Goal: Task Accomplishment & Management: Use online tool/utility

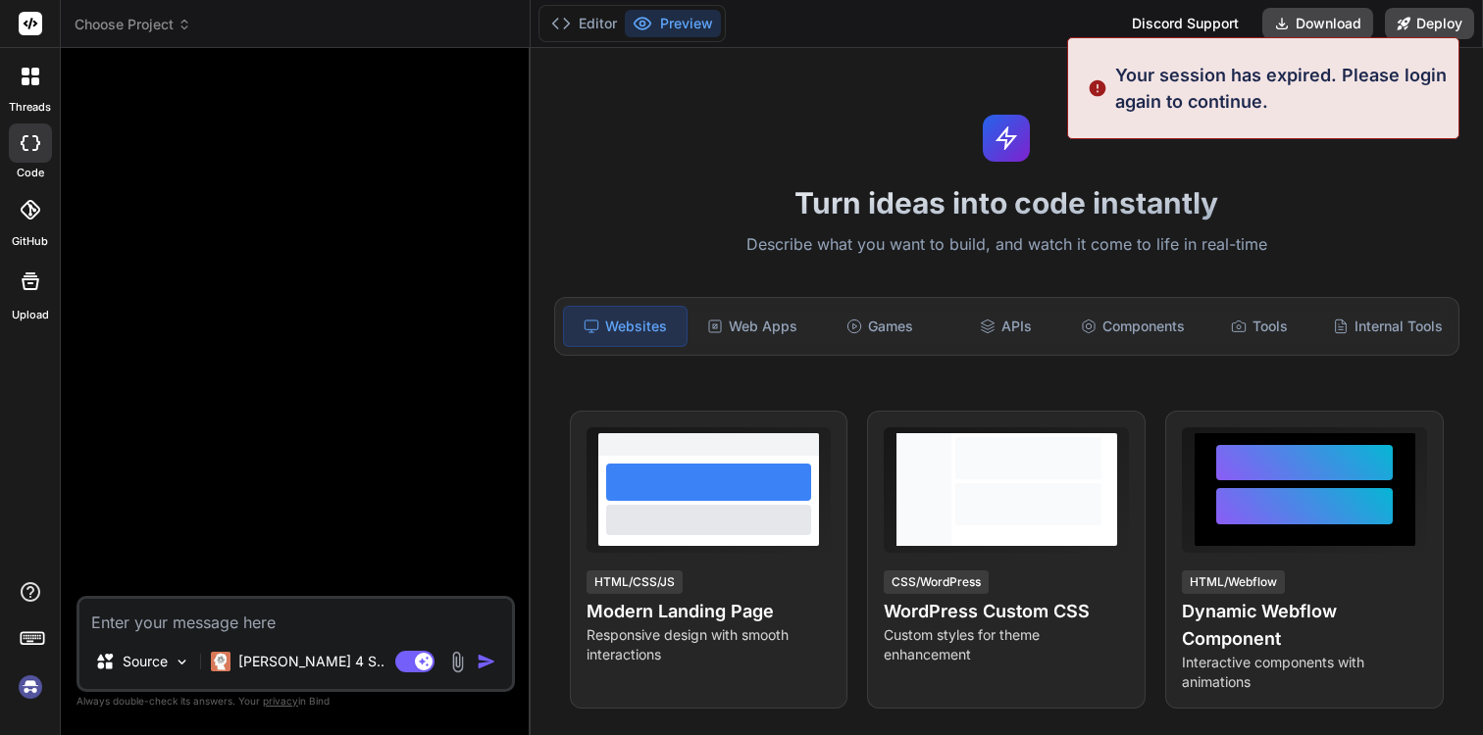
click at [1164, 101] on p "Your session has expired. Please login again to continue." at bounding box center [1280, 88] width 331 height 53
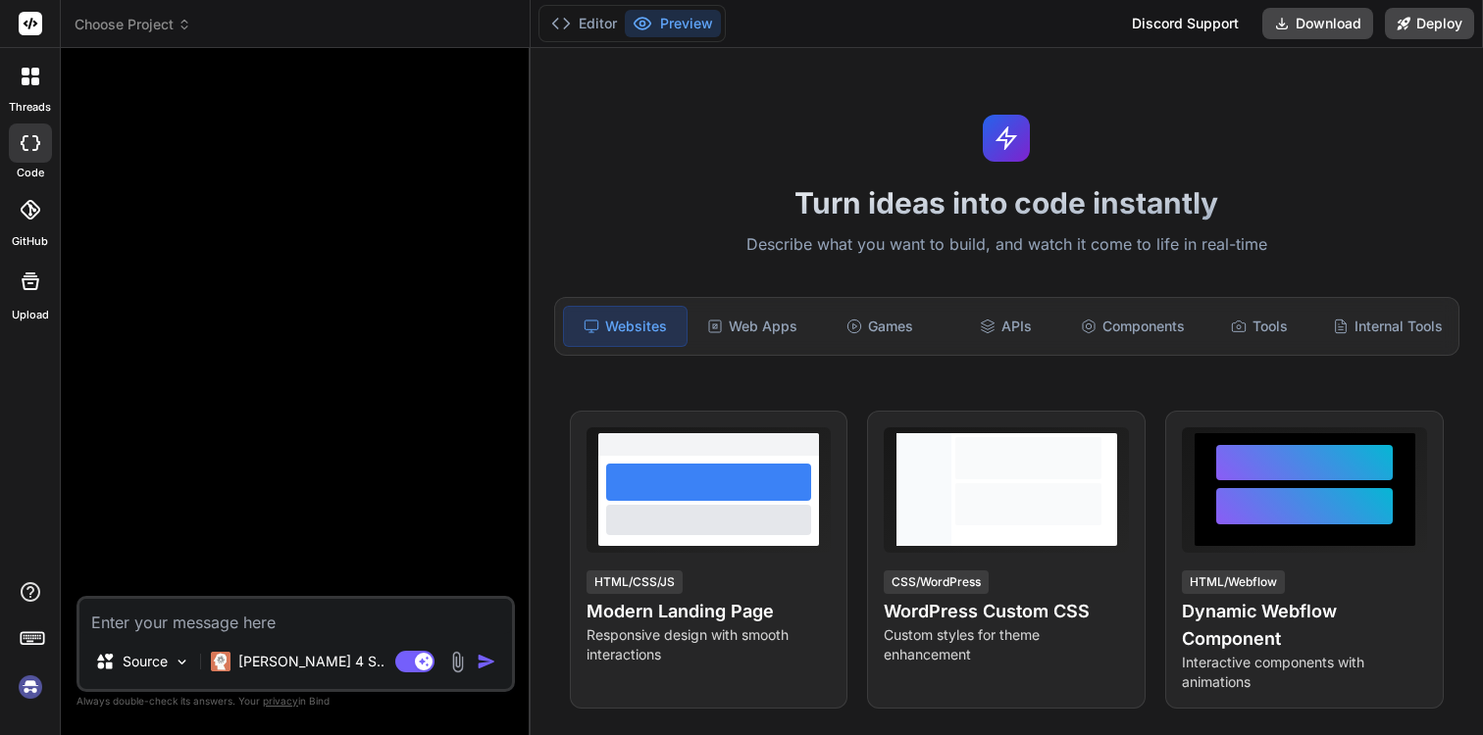
click at [14, 689] on img at bounding box center [30, 687] width 33 height 33
click at [387, 419] on div at bounding box center [297, 330] width 434 height 532
click at [34, 192] on div at bounding box center [30, 209] width 43 height 43
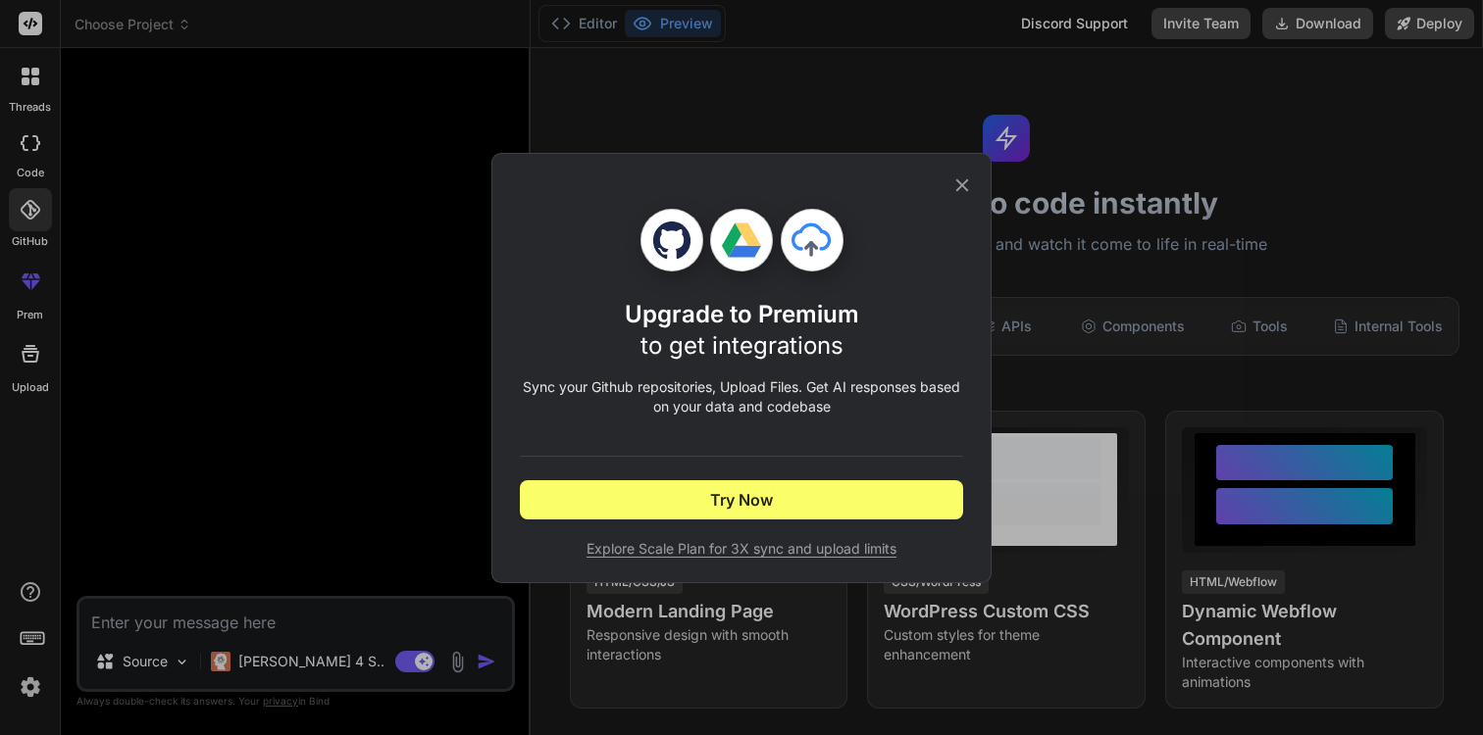
click at [963, 175] on icon at bounding box center [962, 186] width 22 height 22
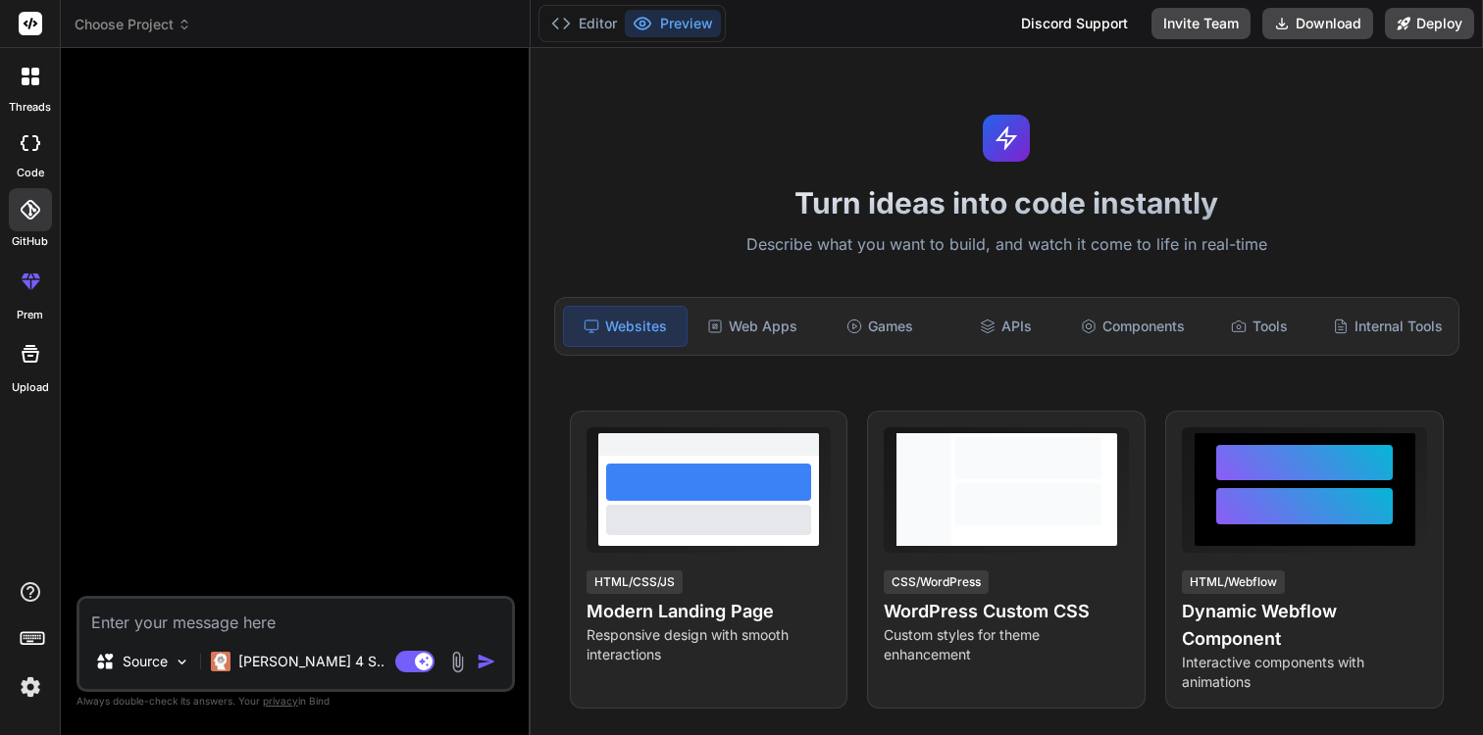
click at [33, 367] on div at bounding box center [30, 353] width 47 height 47
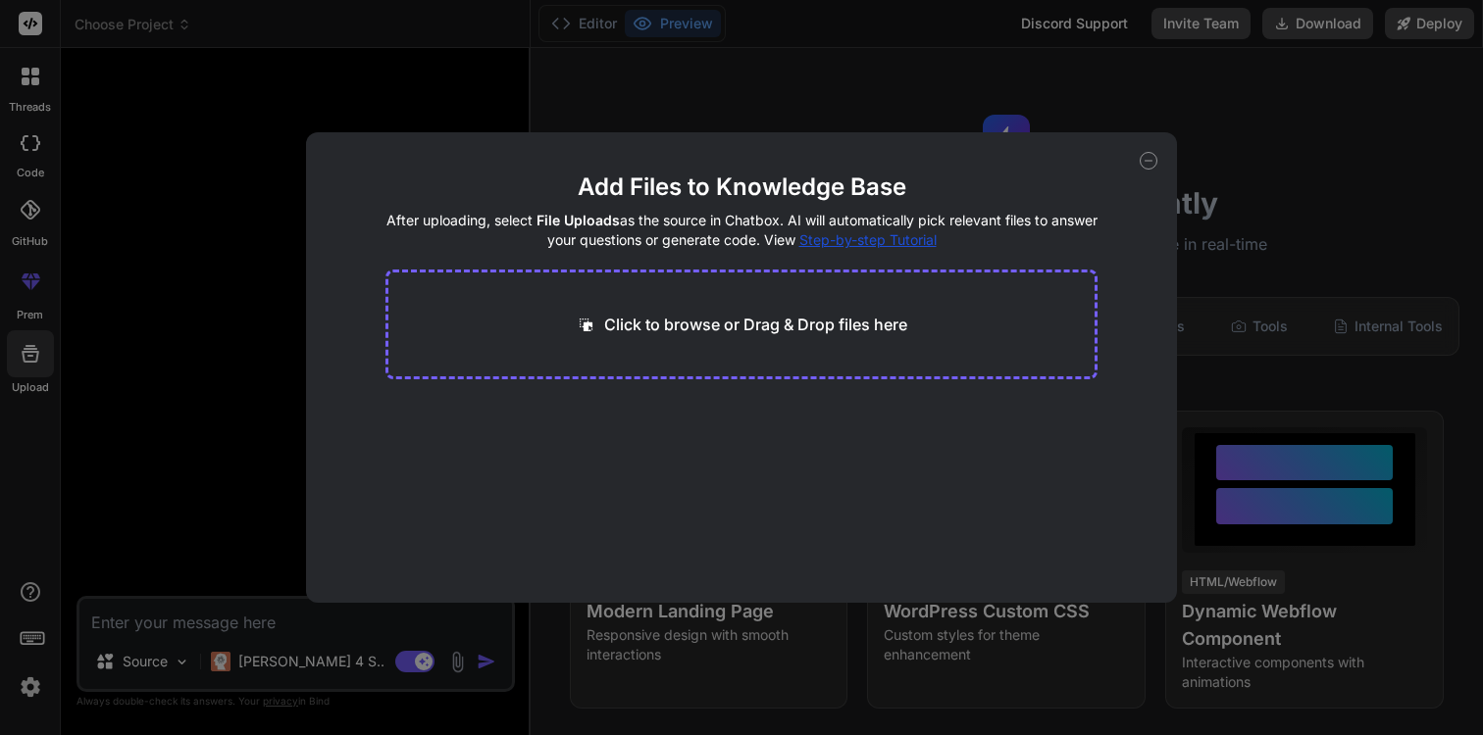
click at [1145, 166] on icon at bounding box center [1148, 161] width 18 height 18
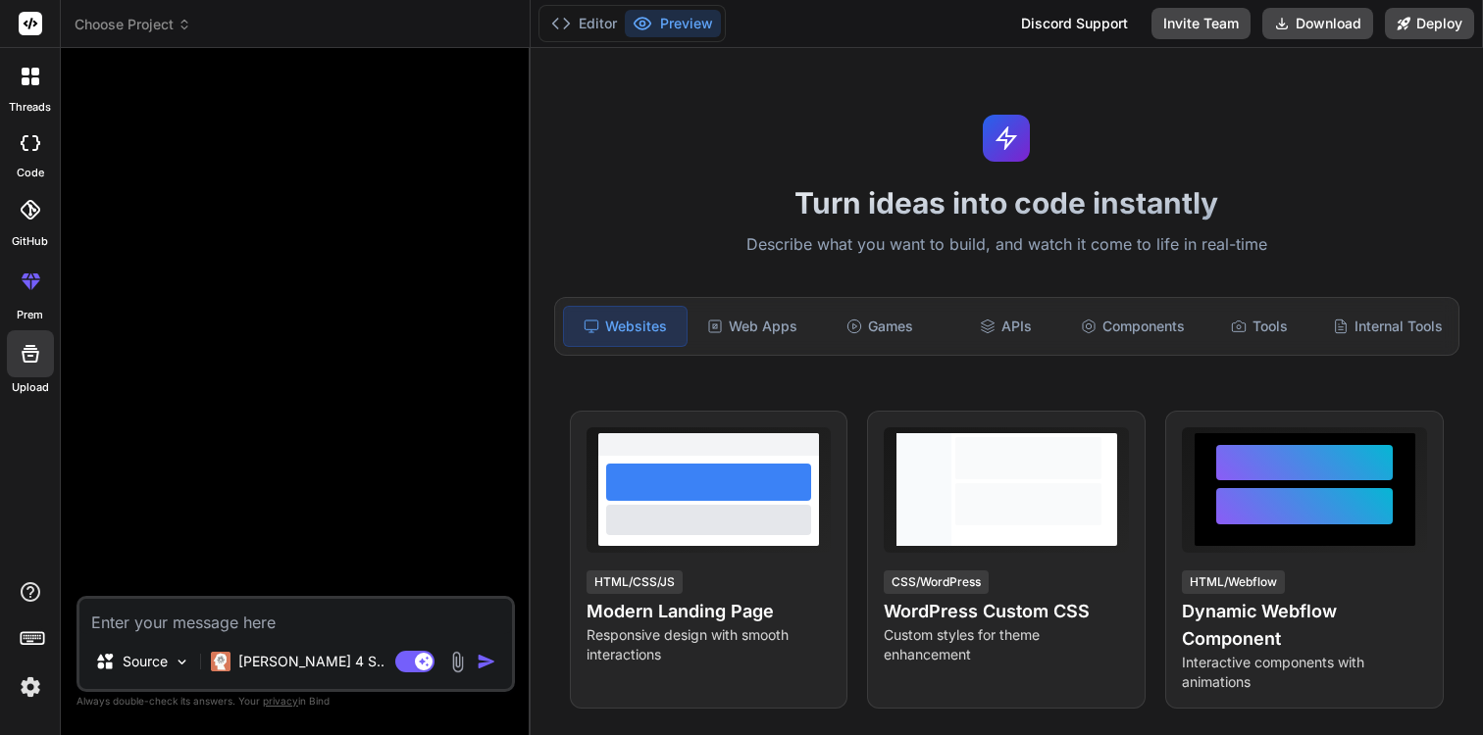
click at [25, 285] on icon at bounding box center [26, 284] width 9 height 10
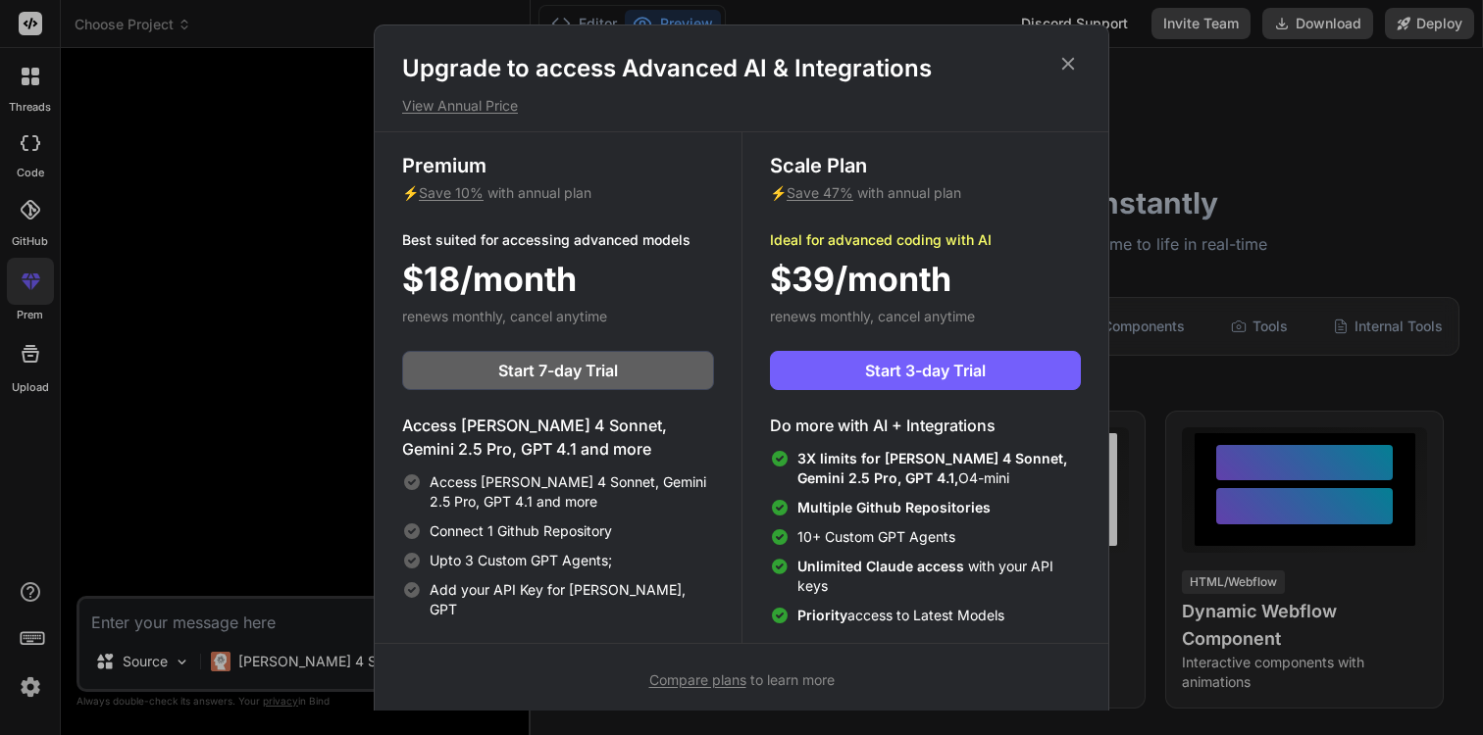
click at [291, 262] on div "Upgrade to access Advanced AI & Integrations View Annual Price Premium ⚡ Save 1…" at bounding box center [741, 367] width 1483 height 735
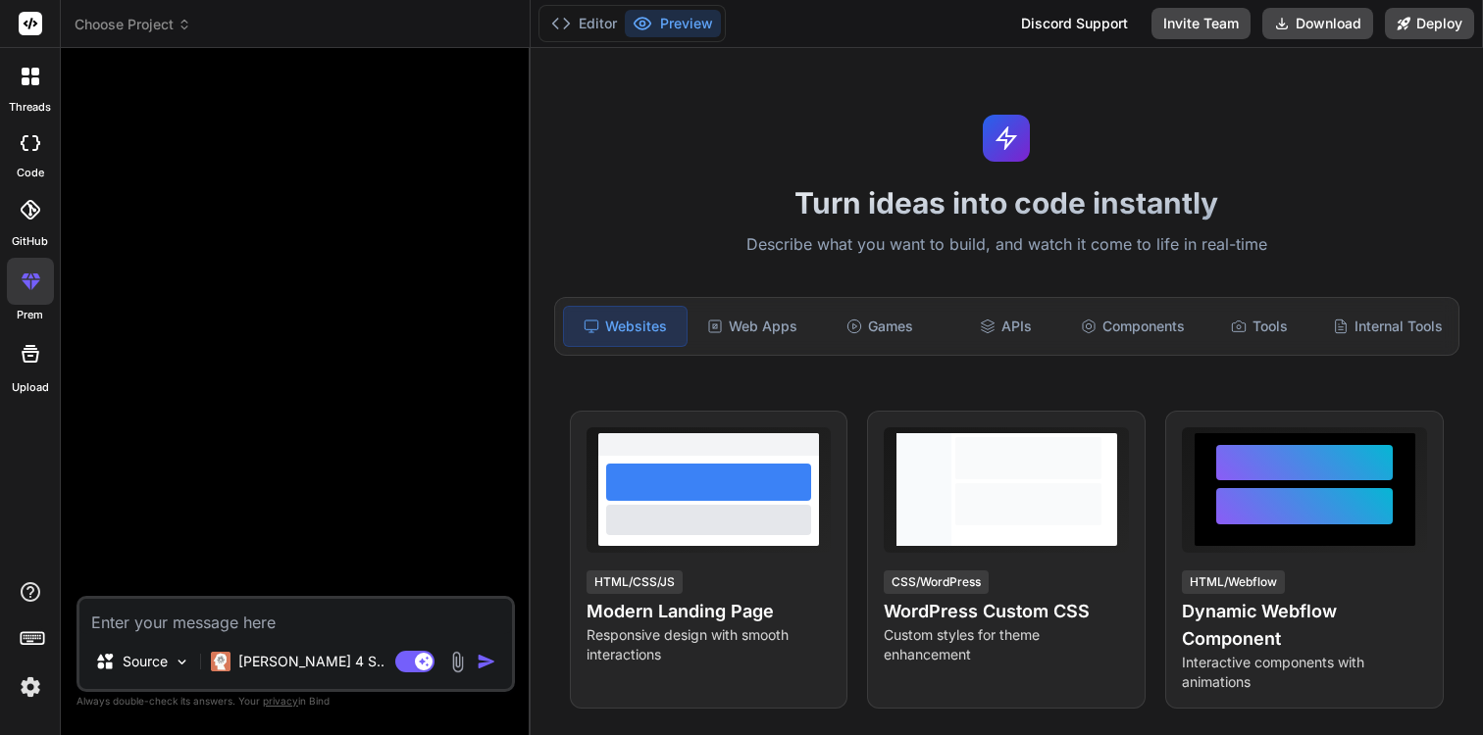
click at [15, 62] on div at bounding box center [30, 76] width 41 height 41
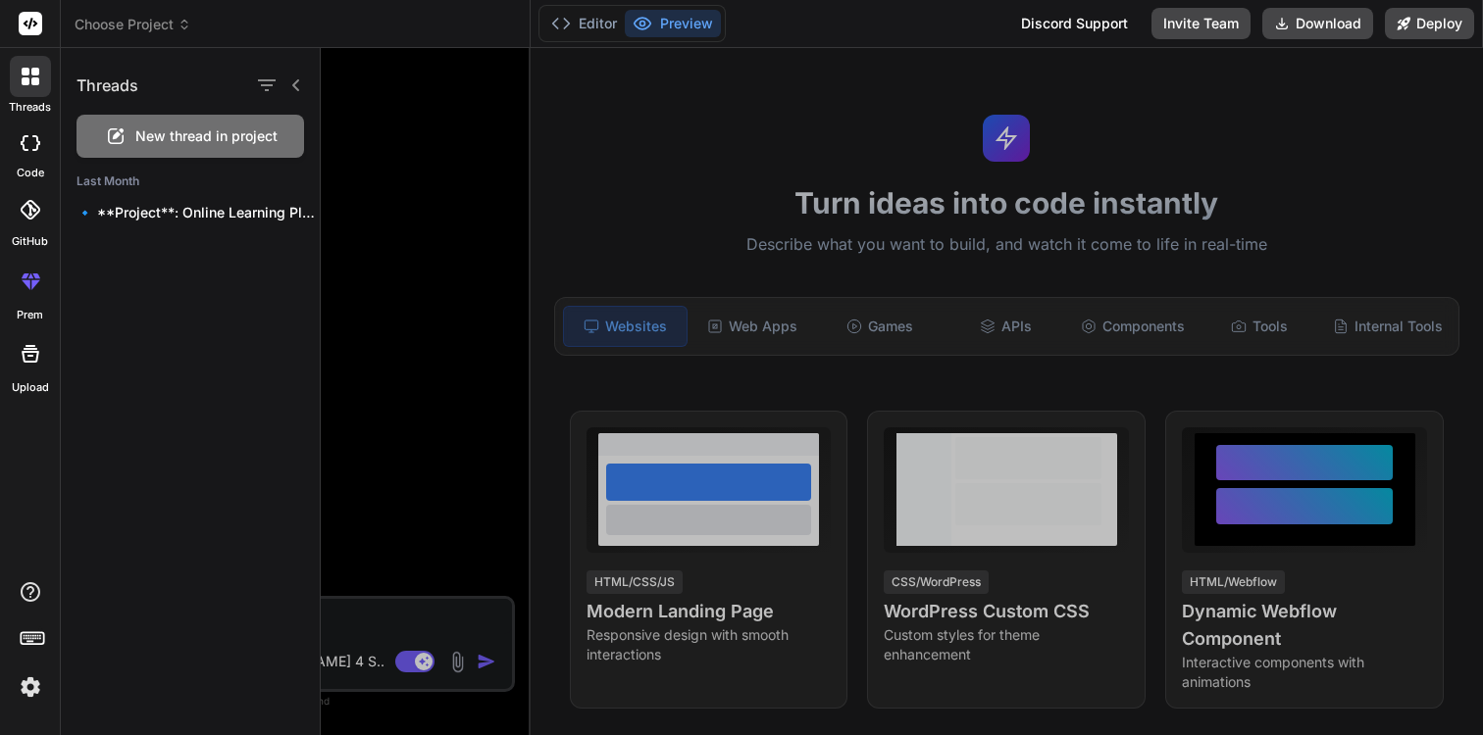
click at [429, 219] on div at bounding box center [902, 391] width 1162 height 687
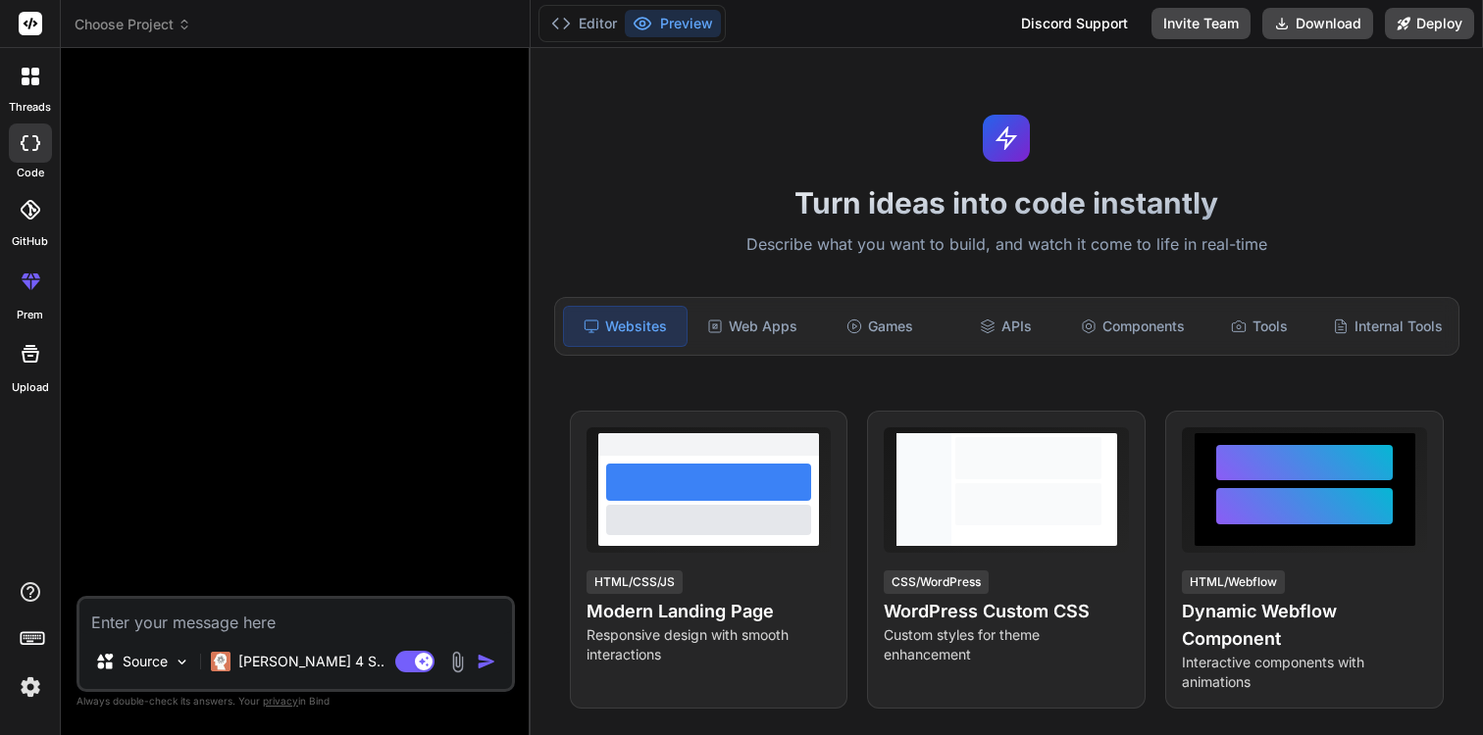
click at [135, 27] on span "Choose Project" at bounding box center [133, 25] width 117 height 20
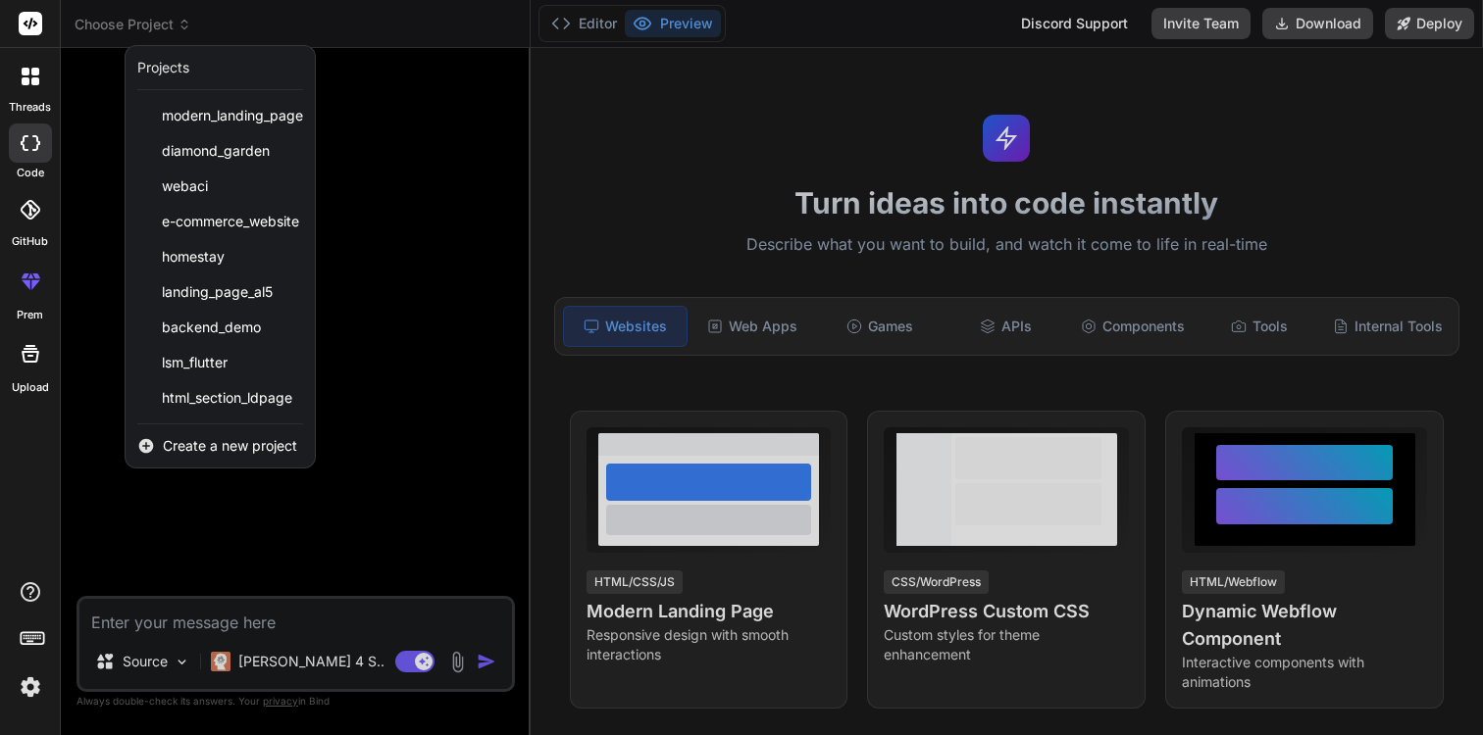
click at [91, 328] on div at bounding box center [741, 367] width 1483 height 735
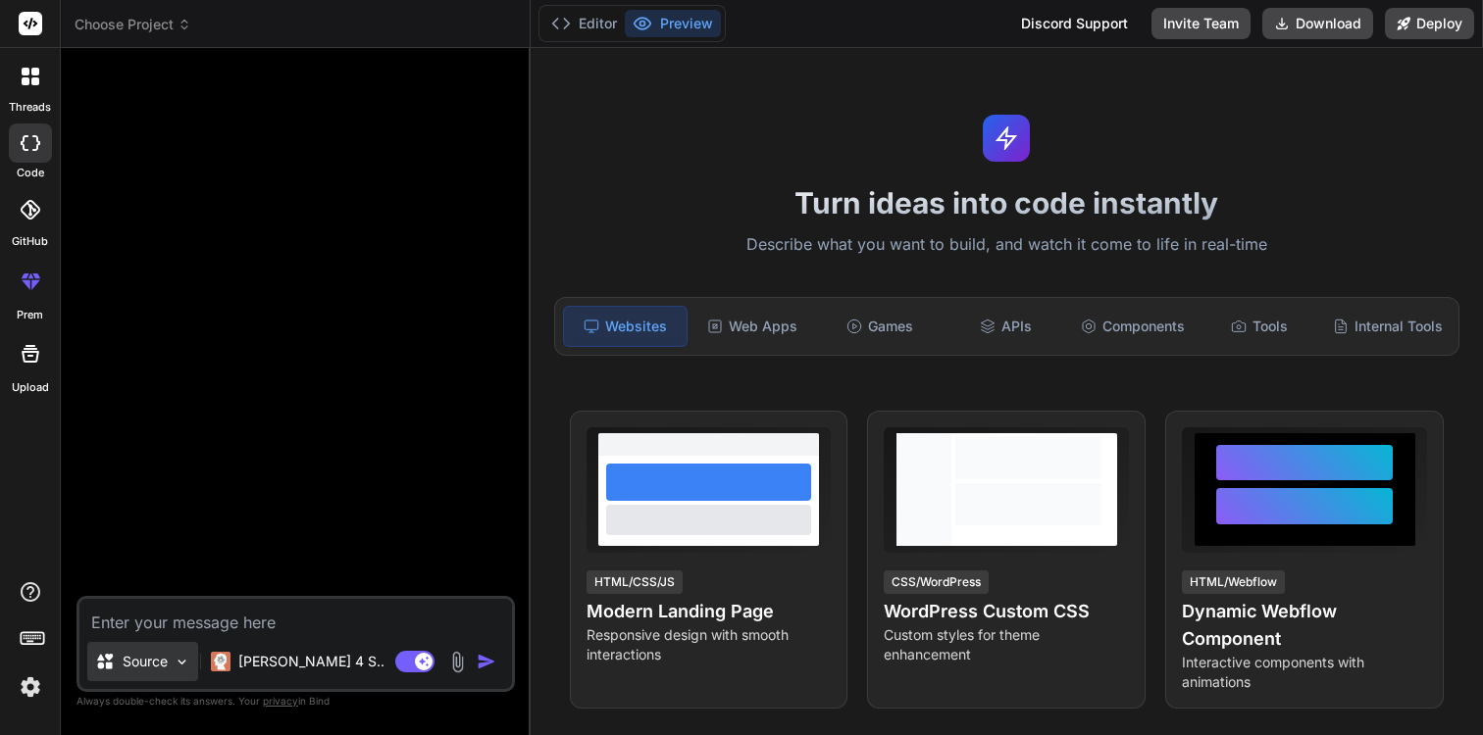
click at [177, 670] on img at bounding box center [182, 662] width 17 height 17
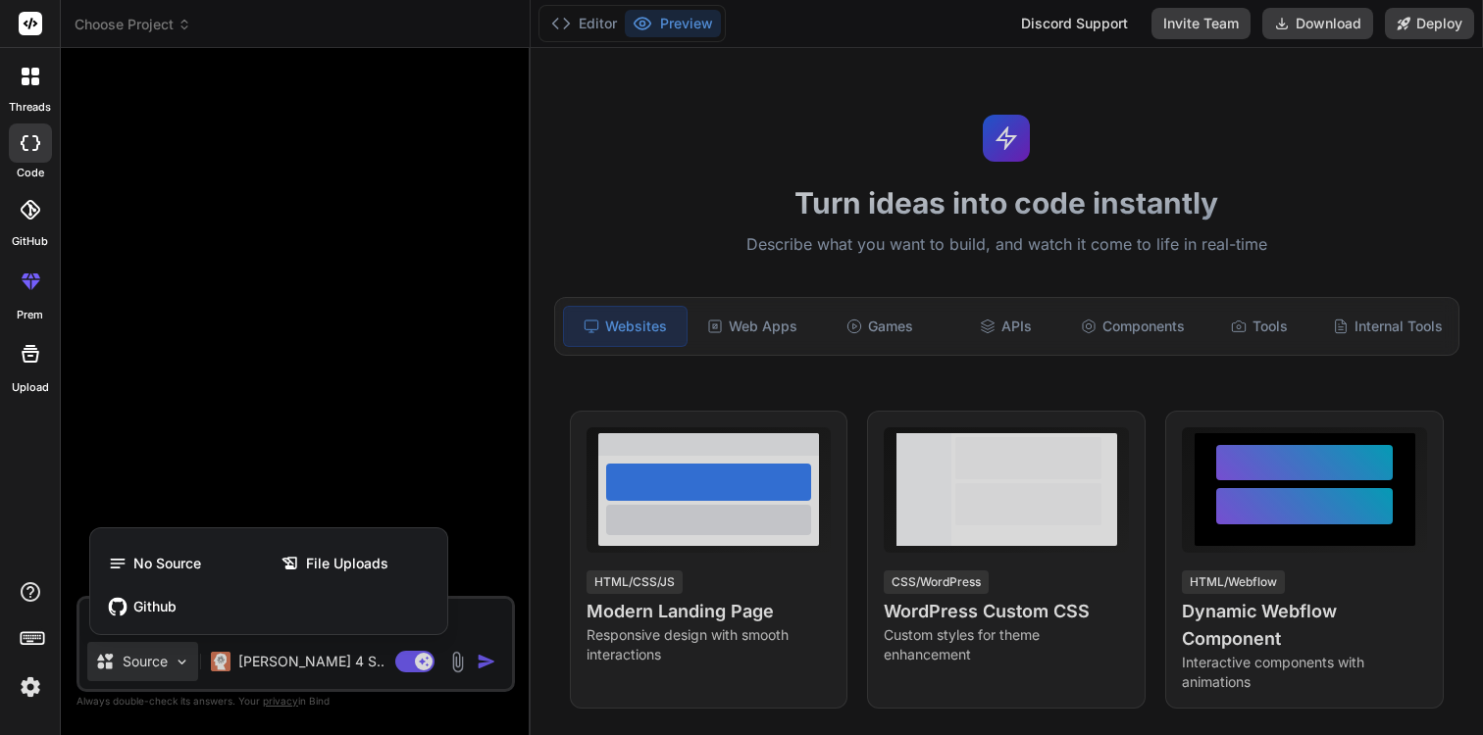
click at [356, 369] on div at bounding box center [741, 367] width 1483 height 735
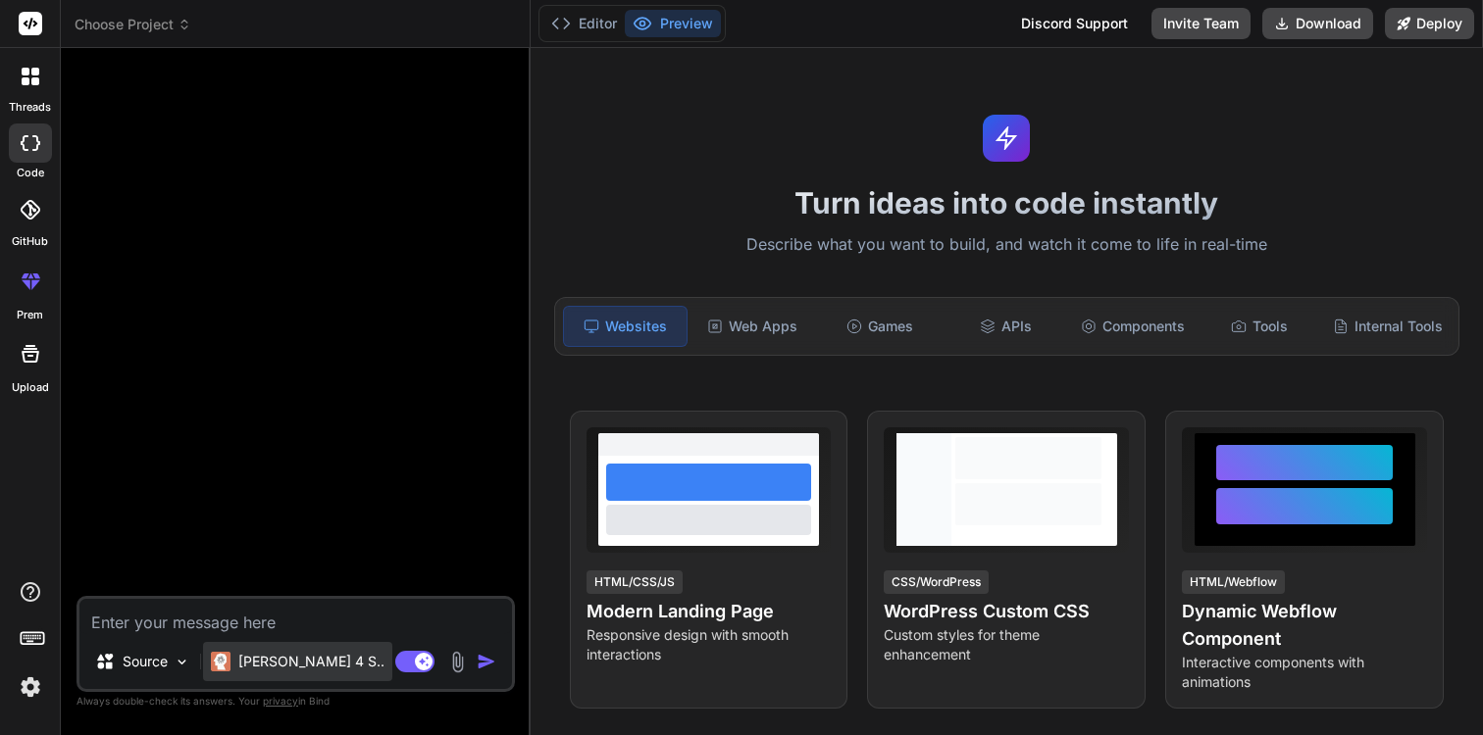
click at [316, 659] on p "[PERSON_NAME] 4 S.." at bounding box center [311, 662] width 146 height 20
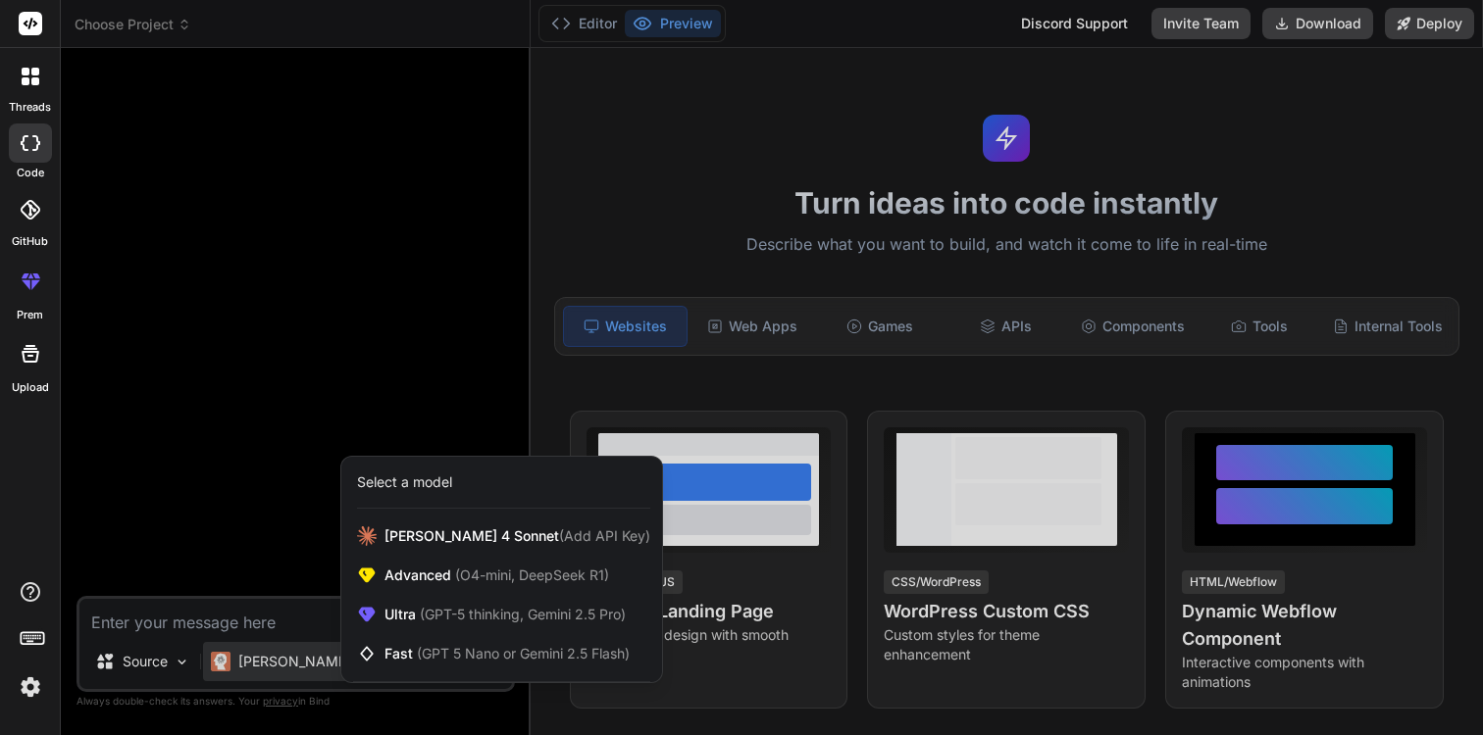
click at [271, 536] on div at bounding box center [741, 367] width 1483 height 735
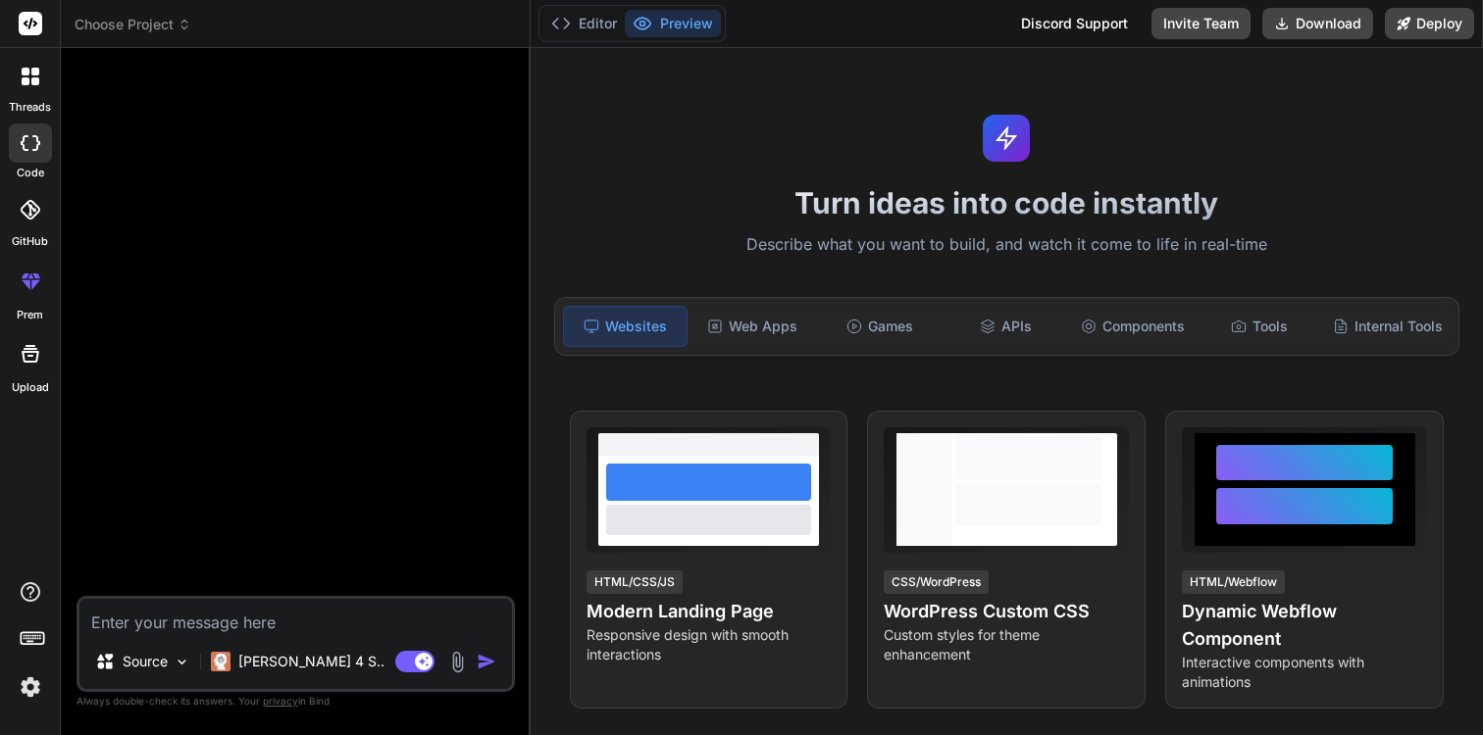
click at [603, 38] on div "Editor Preview" at bounding box center [631, 23] width 187 height 37
click at [600, 29] on button "Editor" at bounding box center [583, 23] width 81 height 27
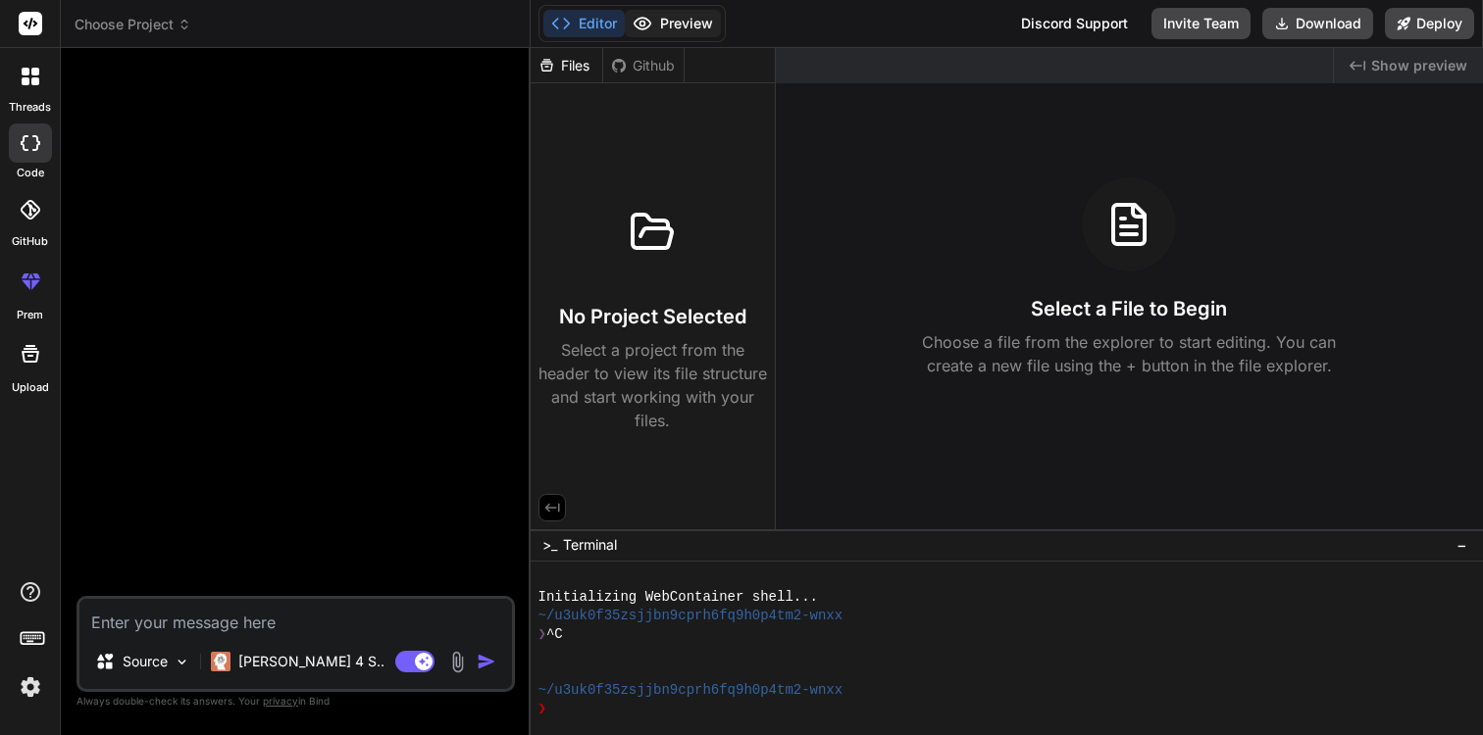
click at [657, 25] on button "Preview" at bounding box center [673, 23] width 96 height 27
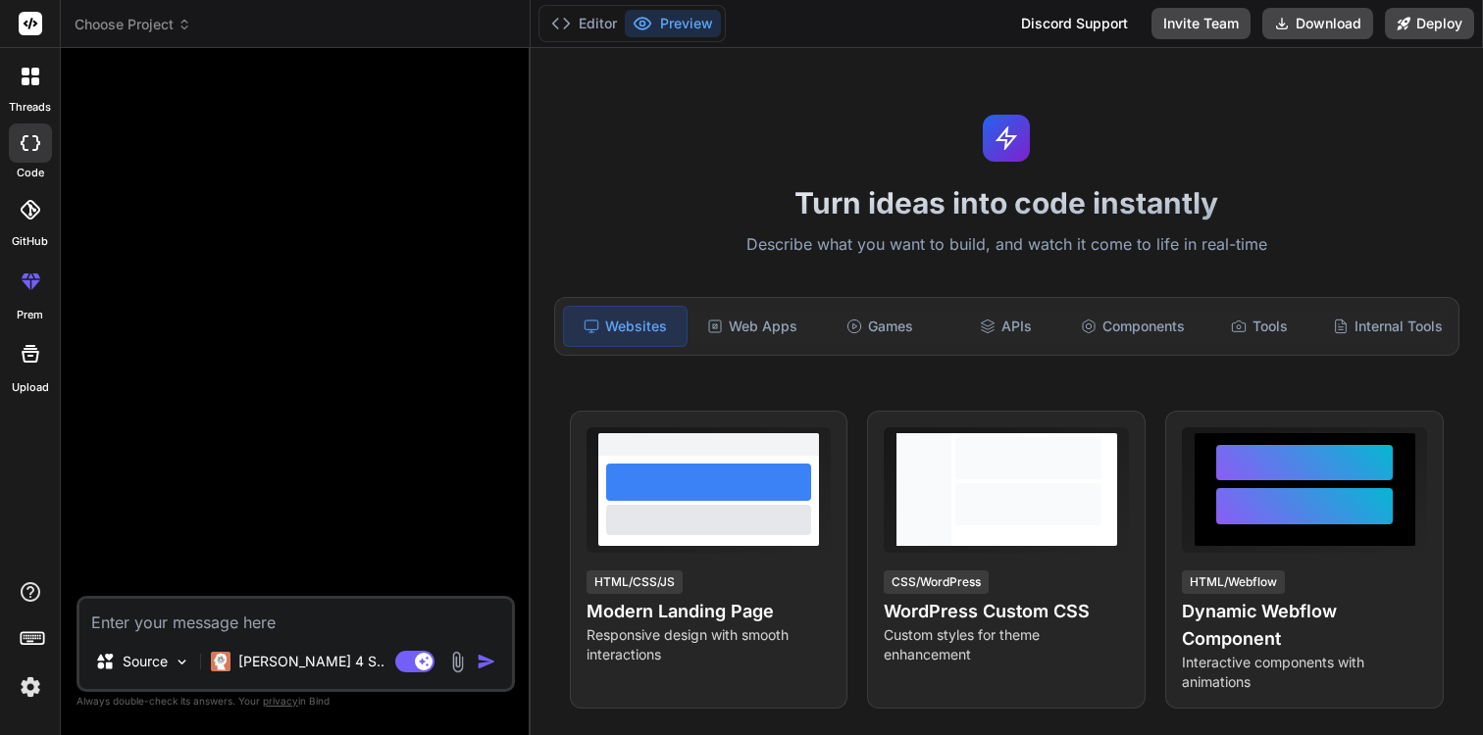
click at [13, 354] on div at bounding box center [30, 353] width 47 height 47
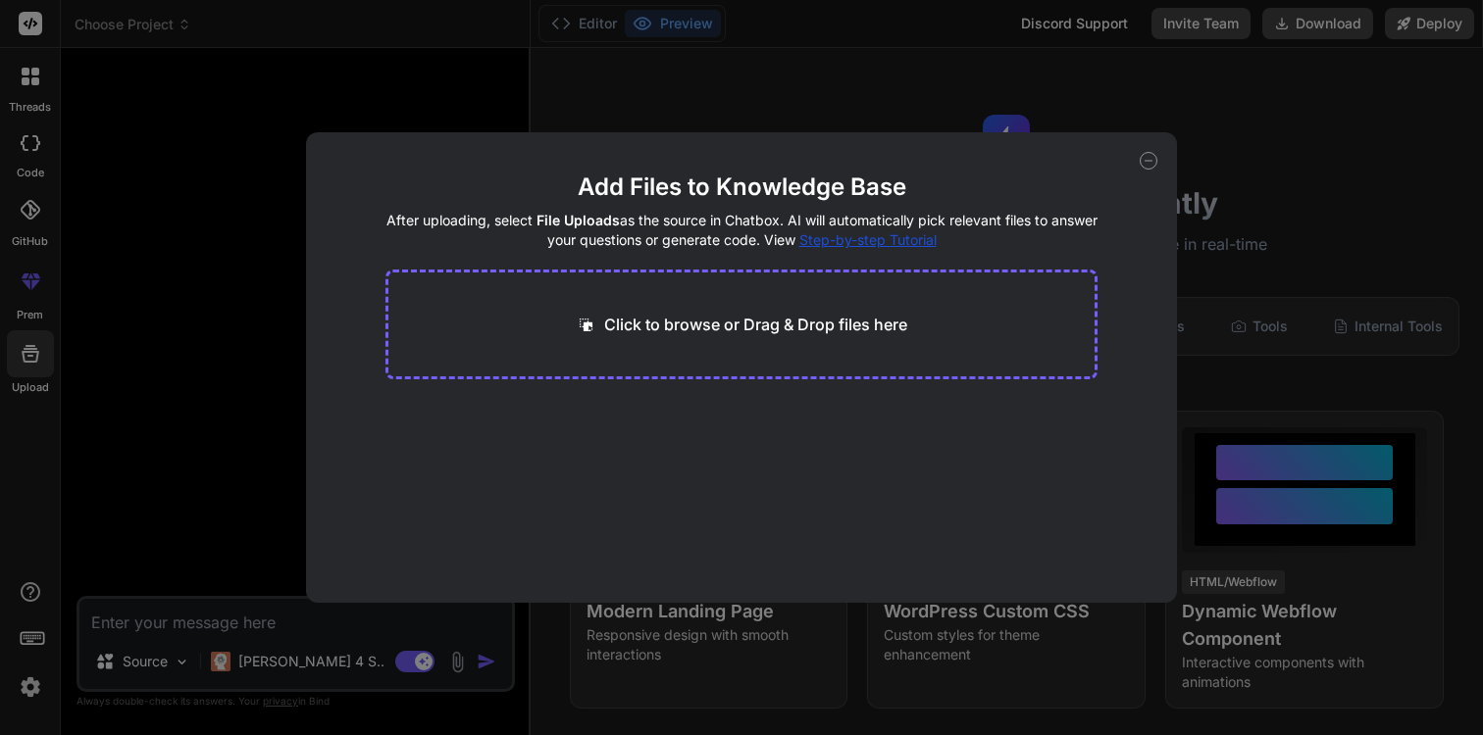
click at [161, 563] on div "Add Files to Knowledge Base After uploading, select File Uploads as the source …" at bounding box center [741, 367] width 1483 height 735
type textarea "x"
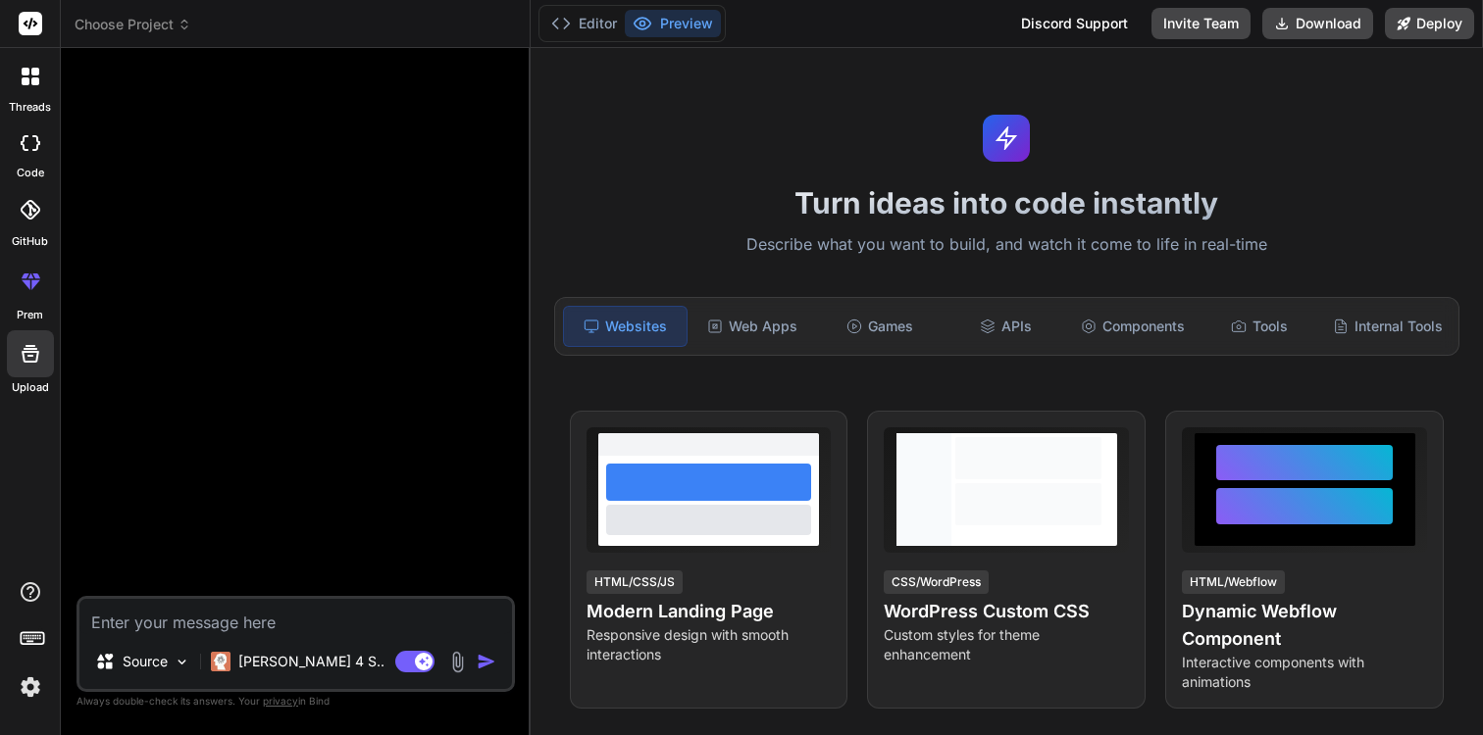
click at [15, 685] on img at bounding box center [30, 687] width 33 height 33
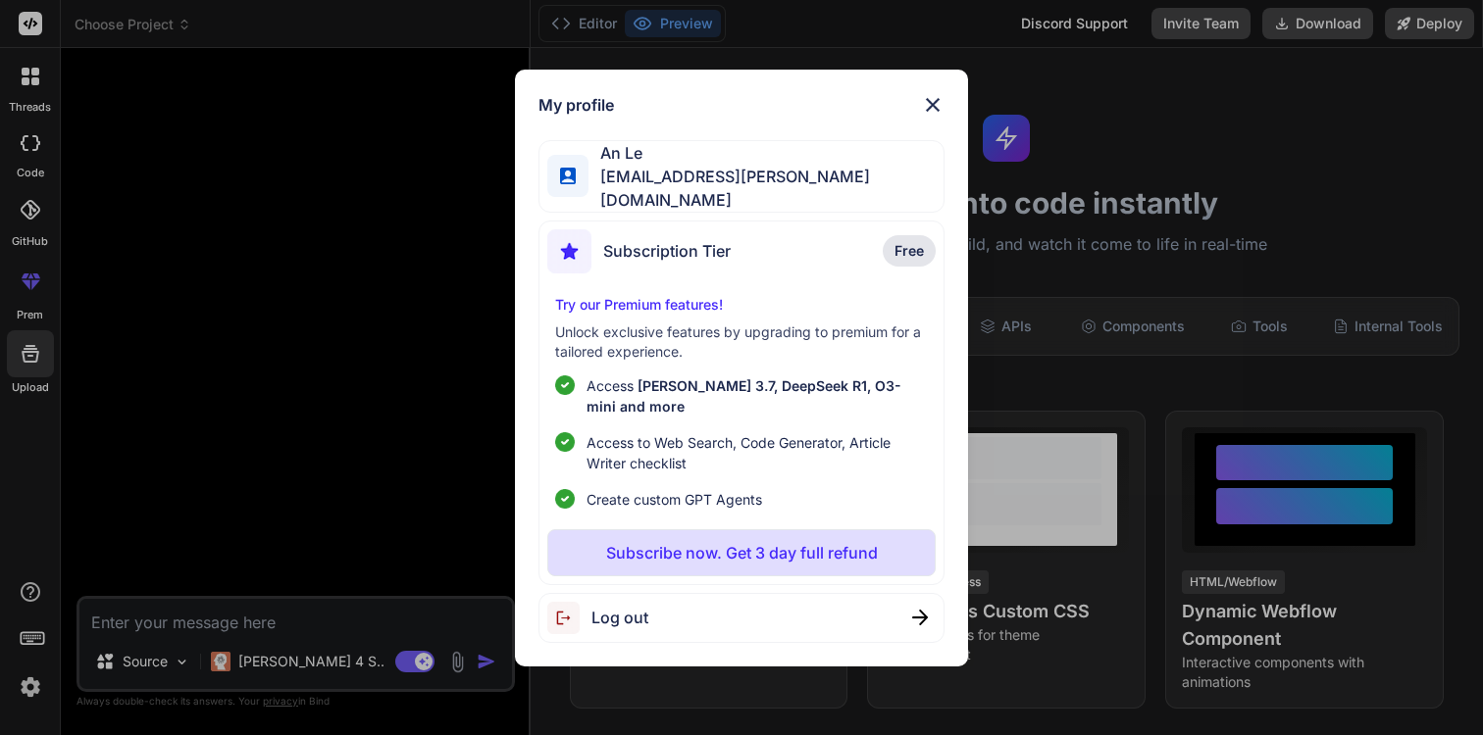
click at [178, 524] on div "My profile An Le [EMAIL_ADDRESS][PERSON_NAME][DOMAIN_NAME] Subscription Tier Fr…" at bounding box center [741, 367] width 1483 height 735
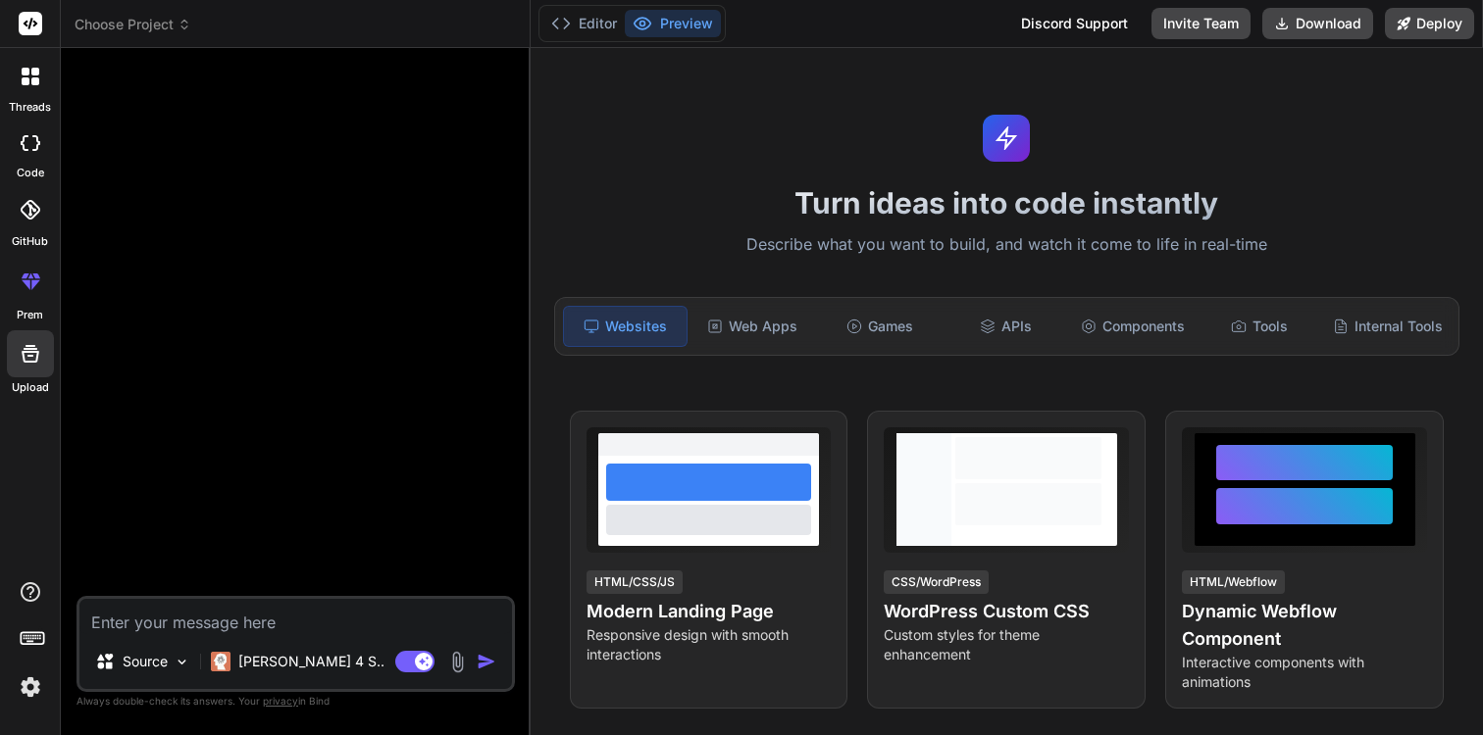
click at [17, 642] on div at bounding box center [30, 637] width 31 height 27
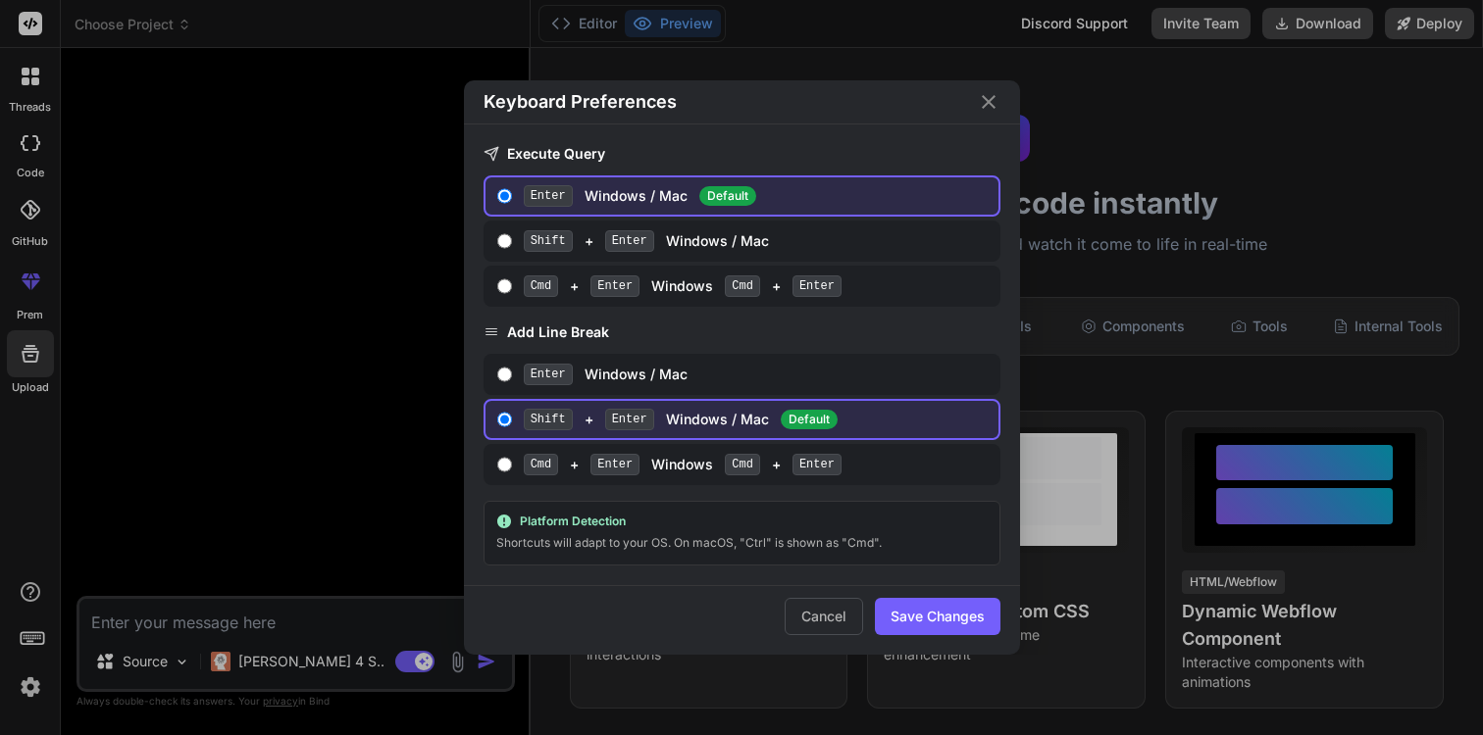
click at [176, 509] on div "Keyboard Preferences Execute Query Enter Windows / Mac Default Shift + Enter Wi…" at bounding box center [741, 367] width 1483 height 735
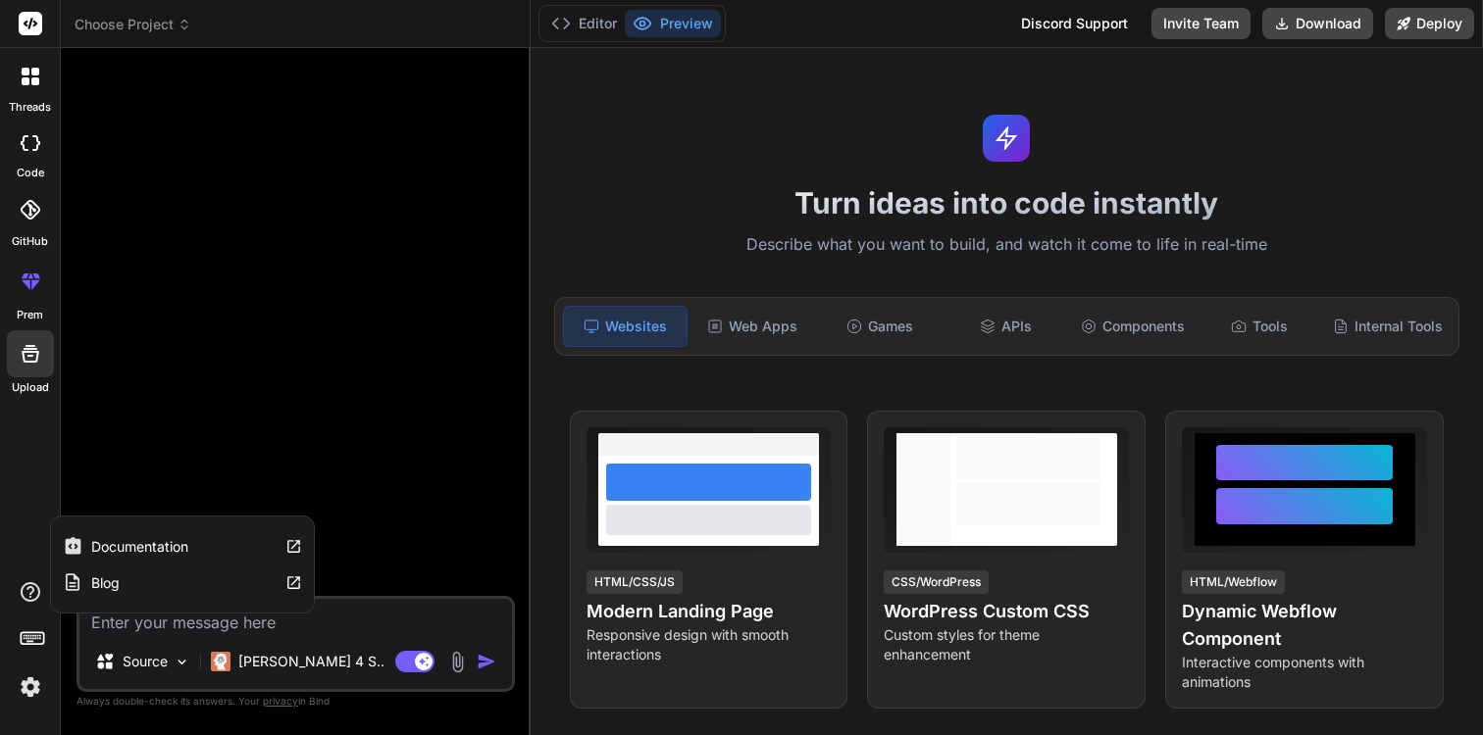
click at [30, 591] on icon at bounding box center [31, 592] width 20 height 20
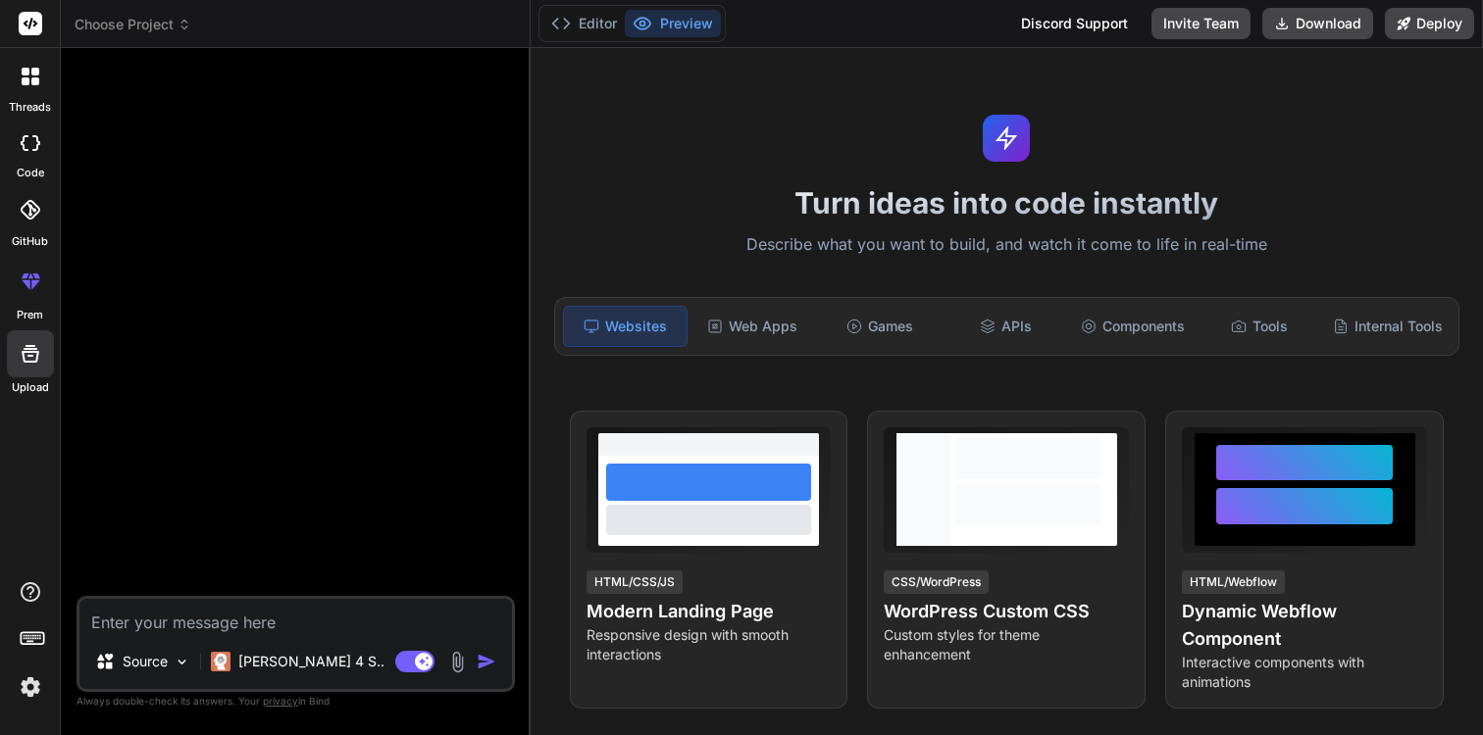
click at [184, 487] on div at bounding box center [297, 330] width 434 height 532
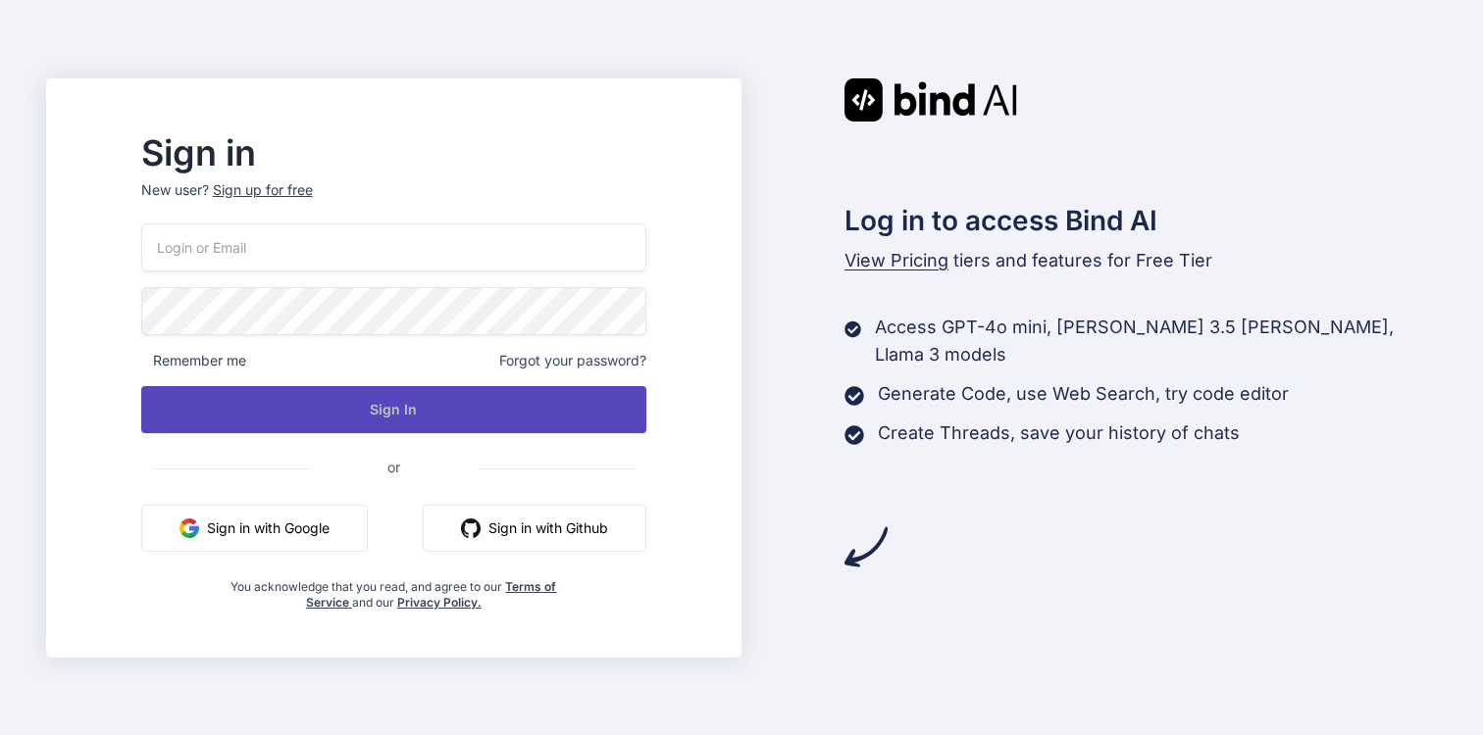
type input "[EMAIL_ADDRESS][PERSON_NAME][DOMAIN_NAME]"
click at [374, 423] on button "Sign In" at bounding box center [393, 409] width 505 height 47
click at [387, 419] on button "Sign In" at bounding box center [393, 409] width 505 height 47
